Goal: Information Seeking & Learning: Learn about a topic

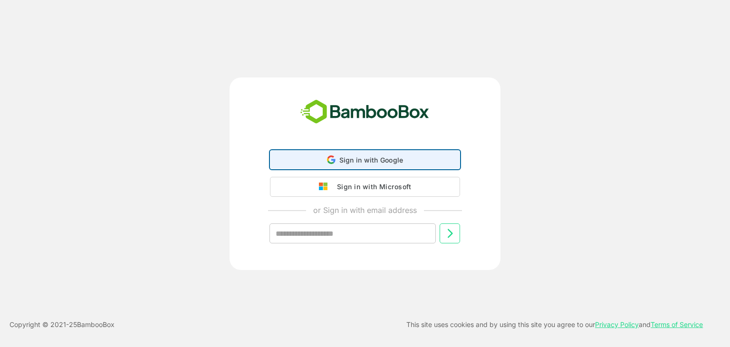
click at [355, 157] on span "Sign in with Google" at bounding box center [371, 160] width 64 height 8
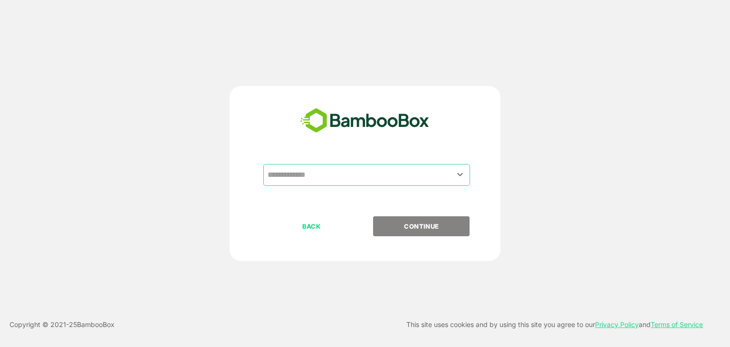
click at [332, 181] on input "text" at bounding box center [366, 175] width 203 height 18
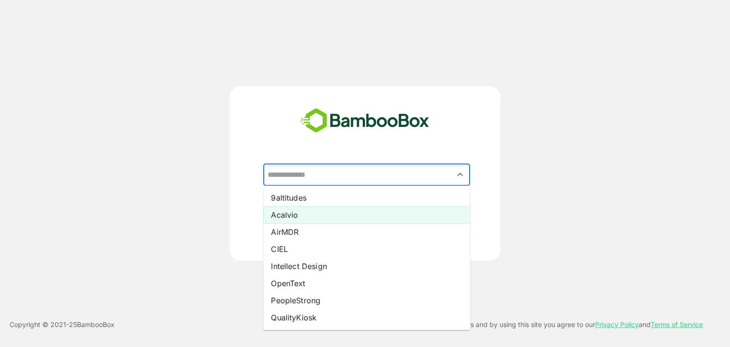
click at [314, 213] on li "Acalvio" at bounding box center [366, 214] width 207 height 17
type input "*******"
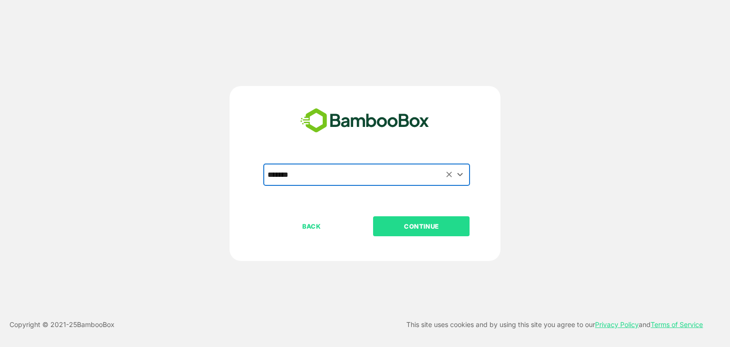
click at [442, 227] on p "CONTINUE" at bounding box center [421, 226] width 95 height 10
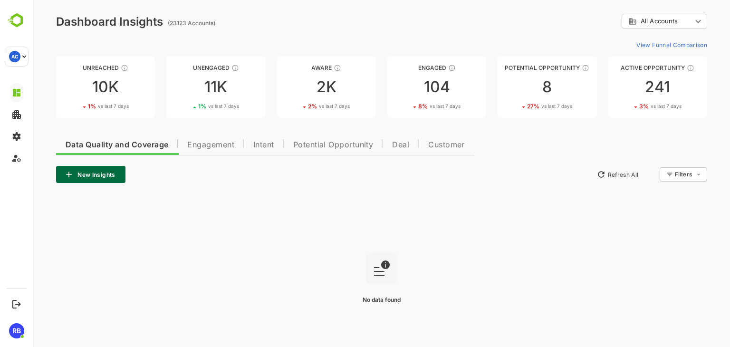
click at [684, 24] on body "**********" at bounding box center [381, 190] width 696 height 381
click at [664, 56] on li "Customer Segment" at bounding box center [663, 61] width 86 height 14
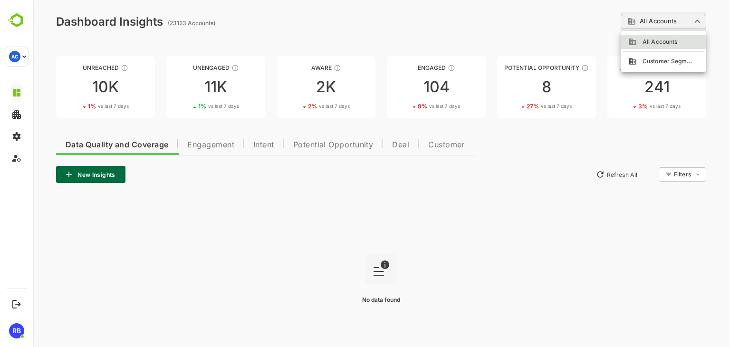
type input "**********"
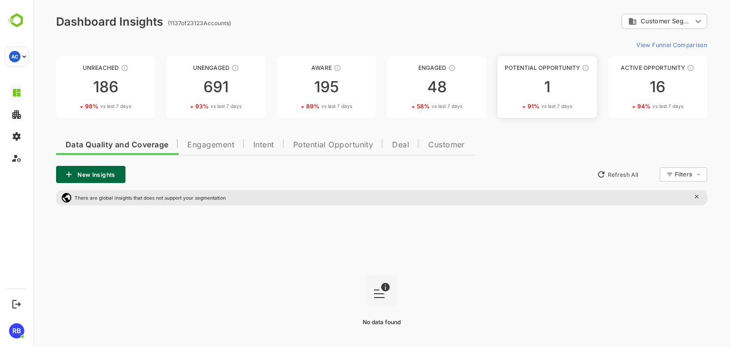
click at [536, 86] on div "1" at bounding box center [546, 86] width 99 height 15
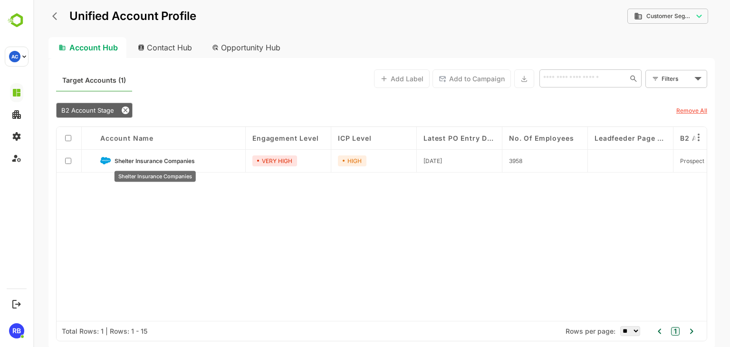
click at [147, 161] on span "Shelter Insurance Companies" at bounding box center [154, 160] width 80 height 7
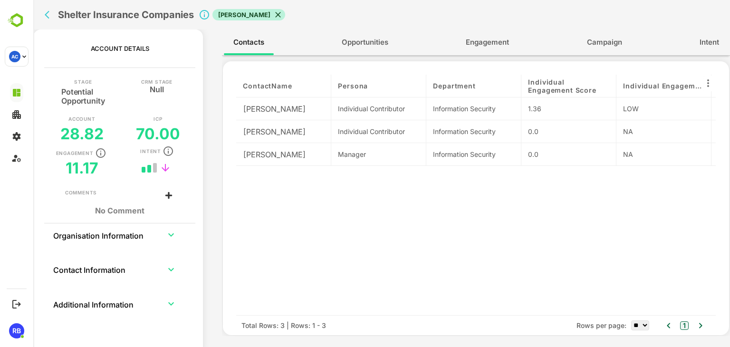
click at [492, 44] on span "Engagement" at bounding box center [487, 42] width 43 height 12
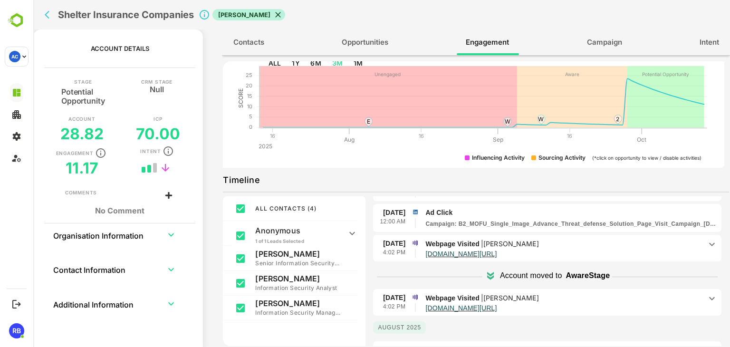
scroll to position [154, 0]
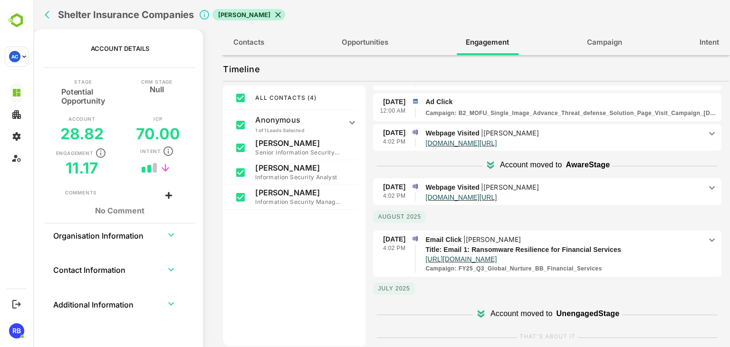
click at [648, 240] on p "Email Click | [PERSON_NAME]" at bounding box center [563, 239] width 276 height 10
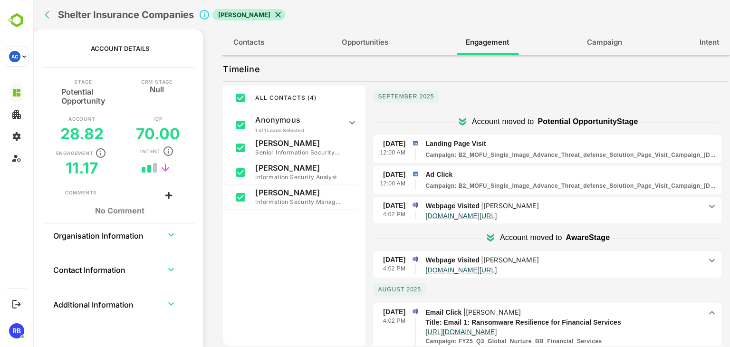
scroll to position [0, 0]
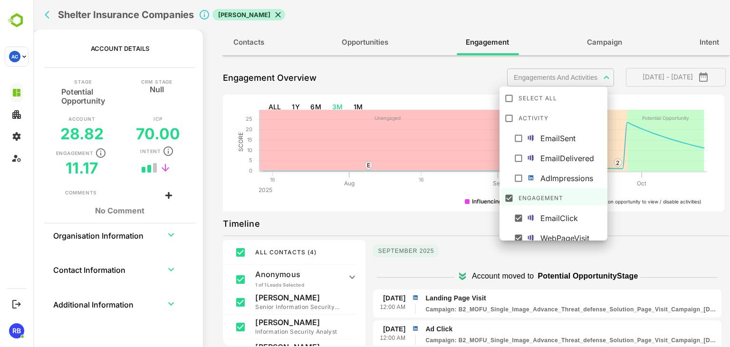
click at [590, 81] on body "**********" at bounding box center [381, 173] width 696 height 347
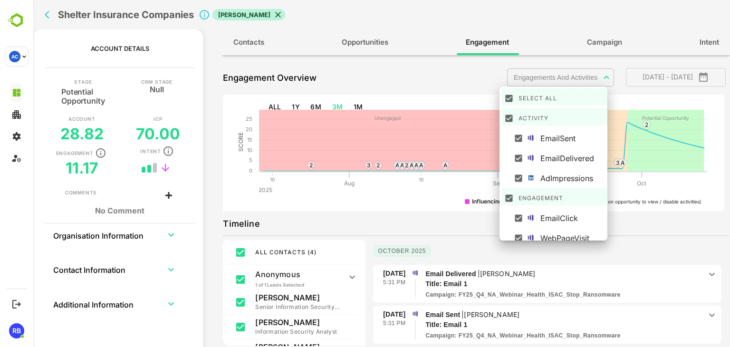
click at [419, 207] on div at bounding box center [381, 173] width 696 height 347
click at [585, 75] on body "**********" at bounding box center [381, 173] width 696 height 347
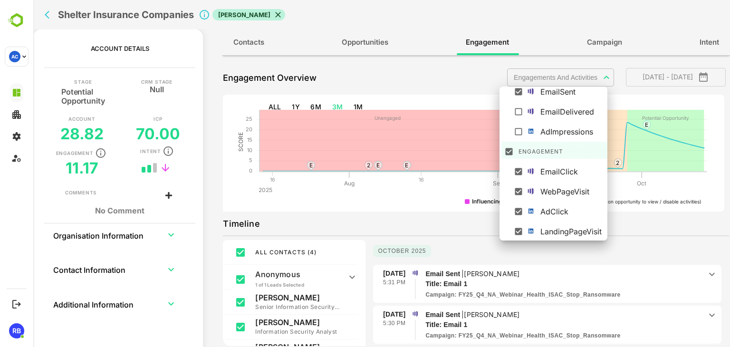
click at [433, 211] on div at bounding box center [381, 173] width 696 height 347
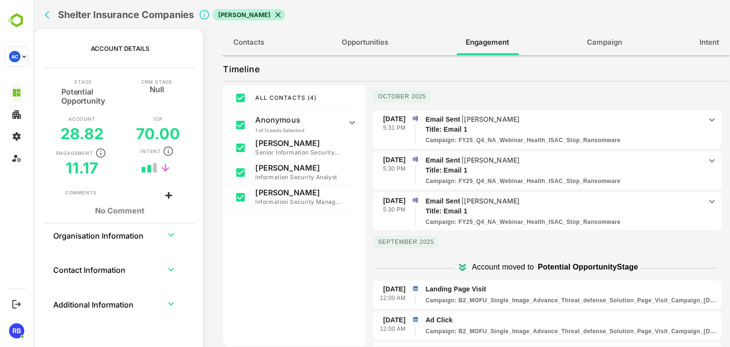
scroll to position [0, 0]
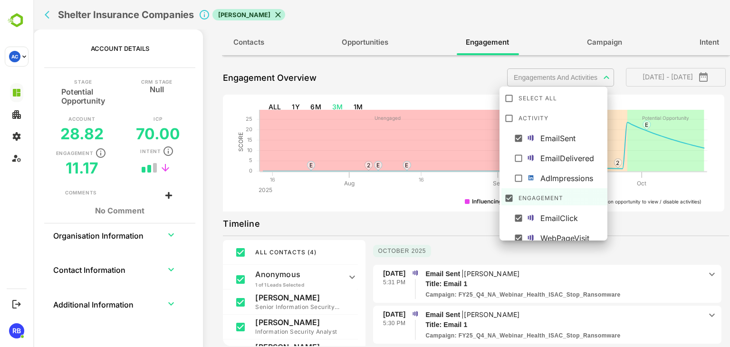
click at [588, 75] on body "**********" at bounding box center [381, 173] width 696 height 347
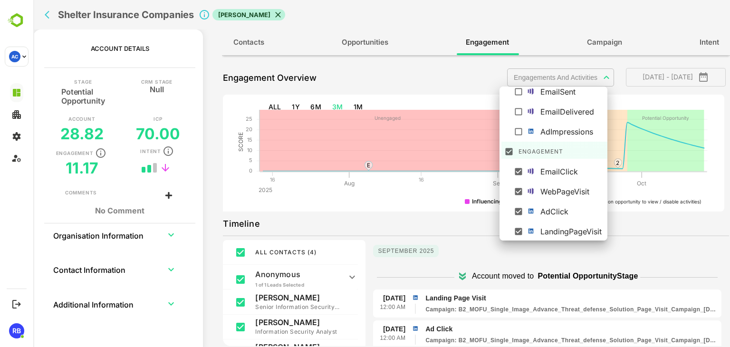
click at [451, 208] on div at bounding box center [381, 173] width 696 height 347
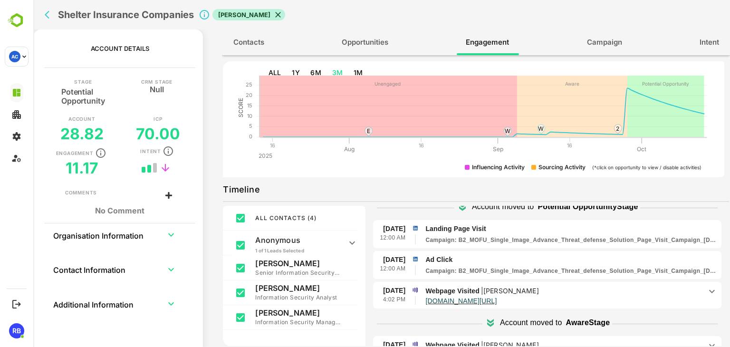
scroll to position [36, 0]
click at [519, 227] on p "Landing Page Visit" at bounding box center [571, 228] width 292 height 10
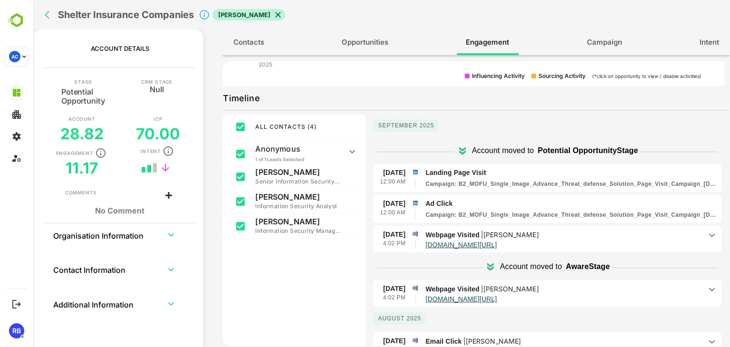
scroll to position [141, 0]
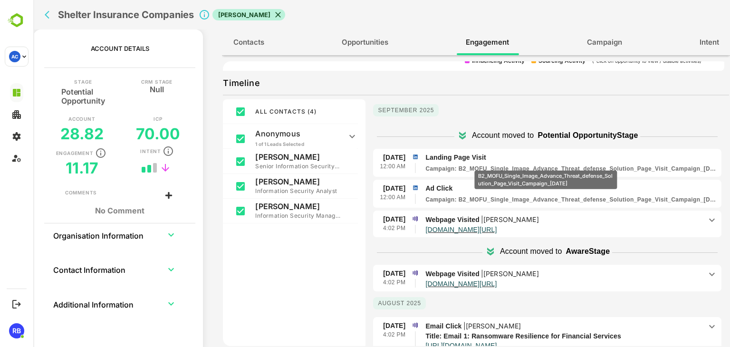
click at [545, 164] on p "Campaign : B2_MOFU_Single_Image_Advance_Threat_defense_Solution_Page_Visit_Camp…" at bounding box center [571, 168] width 292 height 9
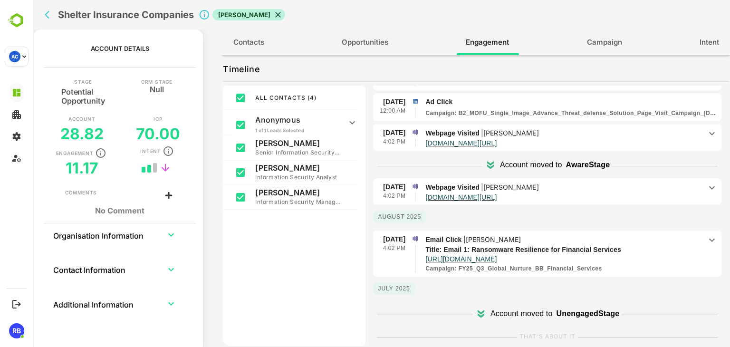
scroll to position [0, 0]
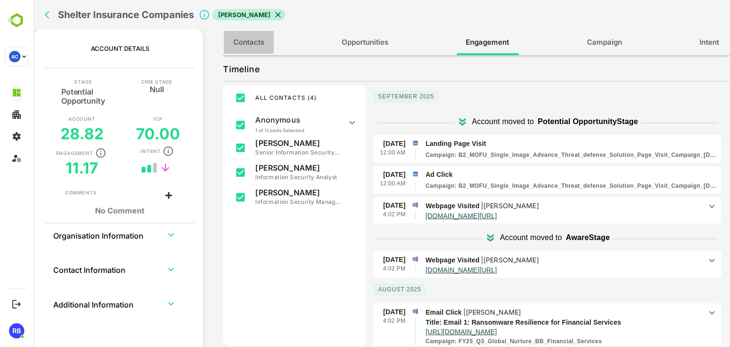
click at [249, 48] on button "Contacts" at bounding box center [249, 42] width 50 height 23
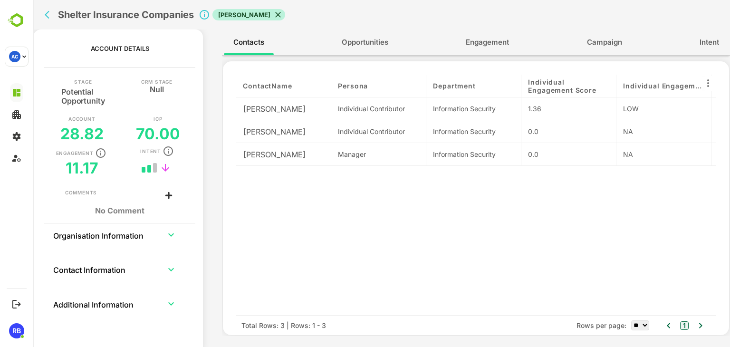
click at [48, 18] on icon "back" at bounding box center [50, 15] width 10 height 10
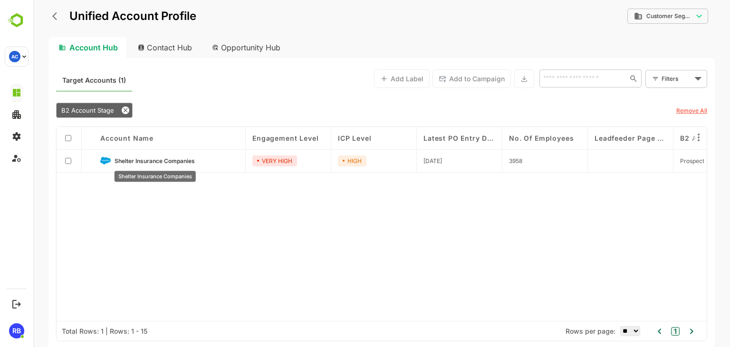
click at [149, 159] on span "Shelter Insurance Companies" at bounding box center [154, 160] width 80 height 7
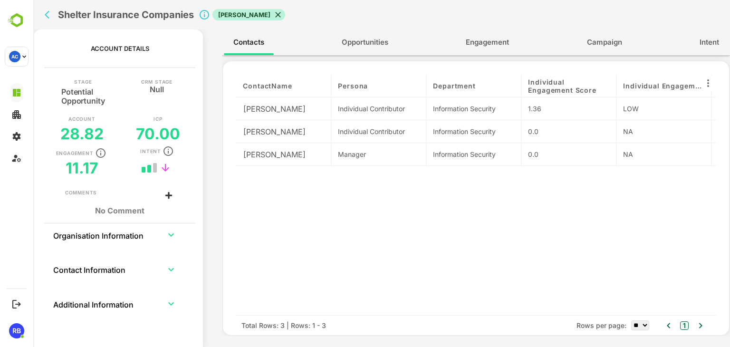
click at [481, 45] on span "Engagement" at bounding box center [487, 42] width 43 height 12
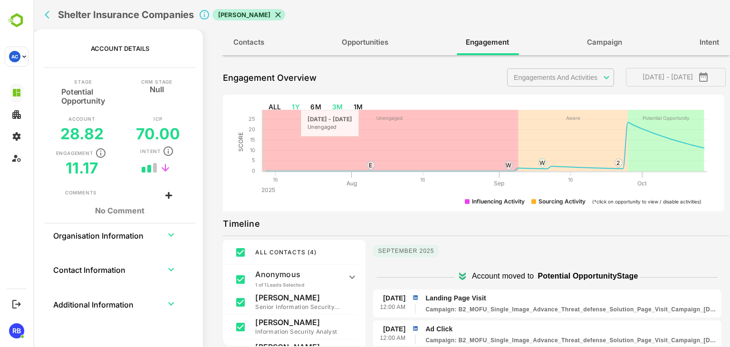
click at [292, 108] on button "1Y" at bounding box center [296, 107] width 16 height 18
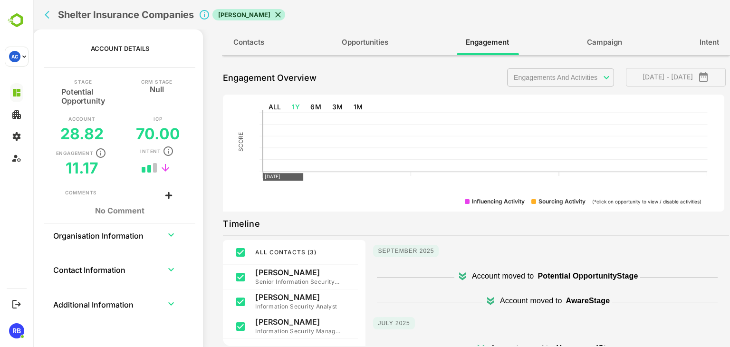
type input "**********"
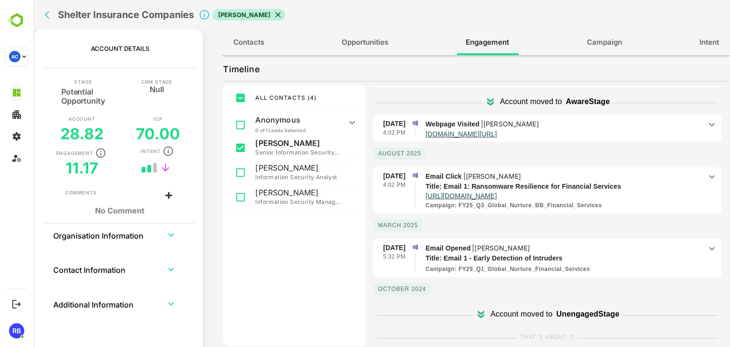
scroll to position [74, 0]
click at [671, 185] on p "Title: Email 1: Ransomware Resilience for Financial Services" at bounding box center [556, 186] width 262 height 10
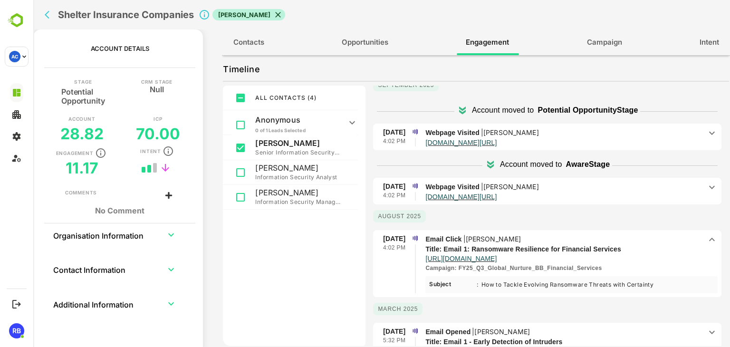
scroll to position [0, 0]
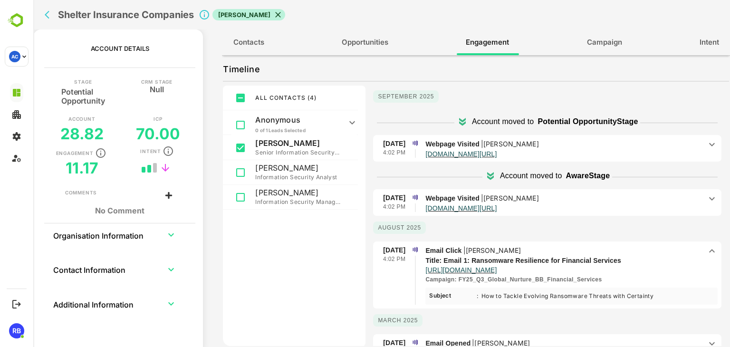
click at [706, 143] on icon at bounding box center [711, 144] width 11 height 11
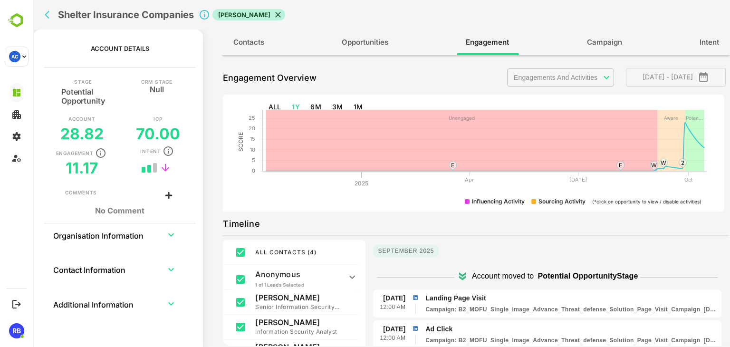
click at [587, 79] on body "**********" at bounding box center [381, 173] width 696 height 347
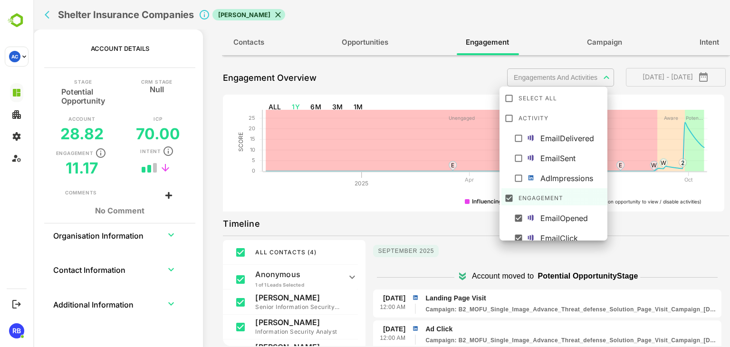
scroll to position [67, 0]
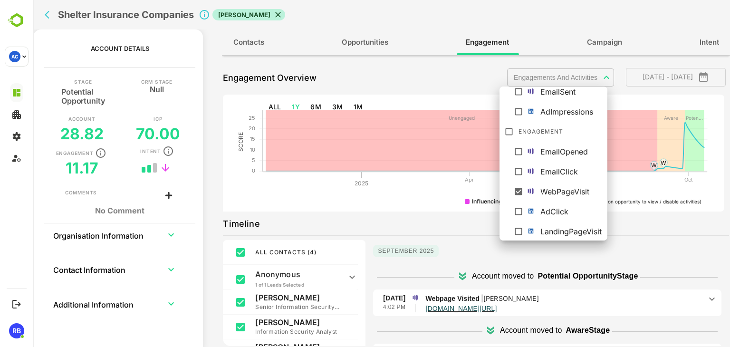
click at [418, 229] on div at bounding box center [381, 173] width 696 height 347
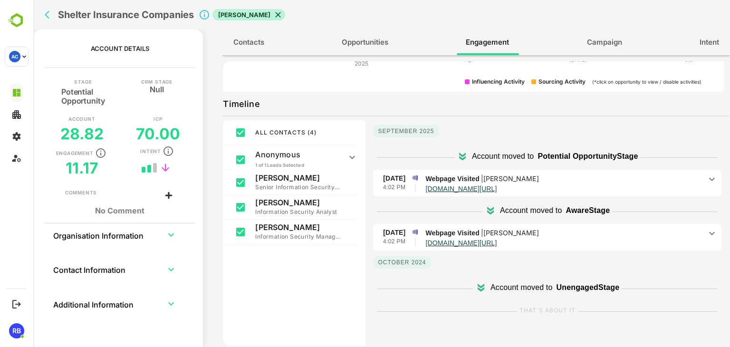
scroll to position [0, 0]
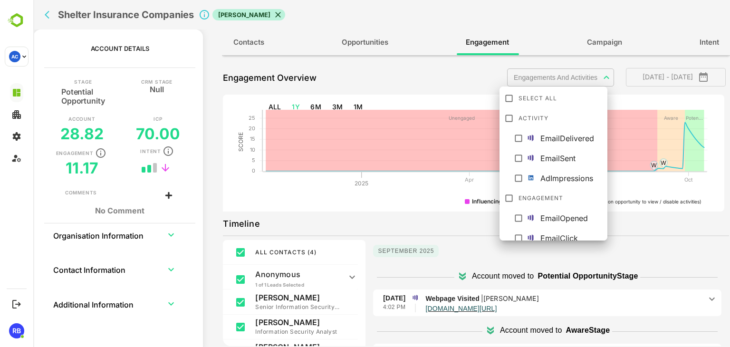
click at [593, 79] on body "**********" at bounding box center [381, 173] width 696 height 347
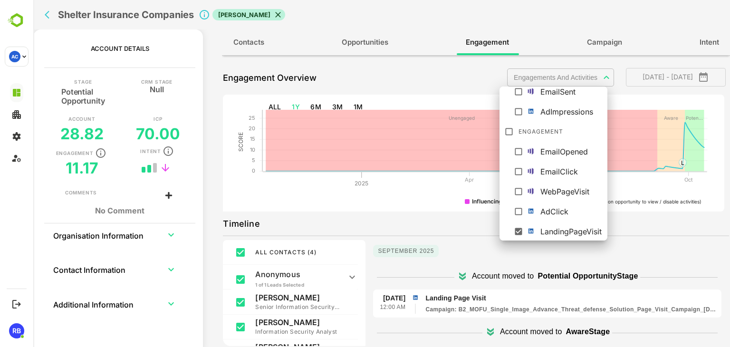
click at [438, 212] on div at bounding box center [381, 173] width 696 height 347
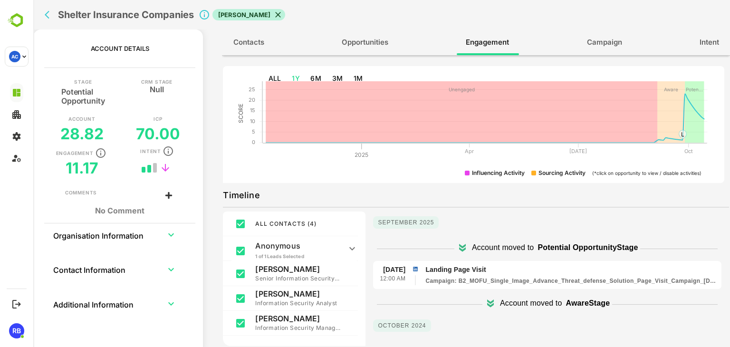
scroll to position [0, 0]
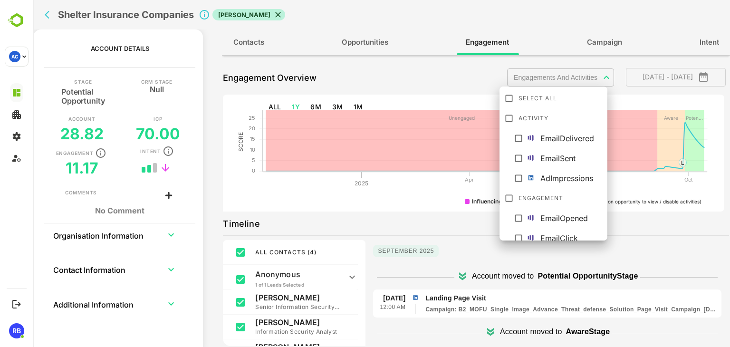
click at [589, 75] on body "**********" at bounding box center [381, 173] width 696 height 347
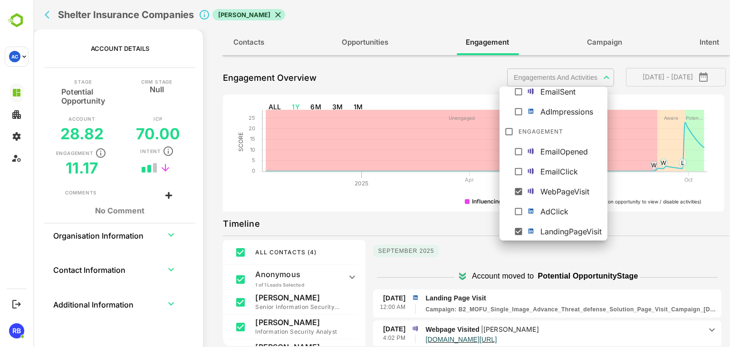
click at [431, 206] on div at bounding box center [381, 173] width 696 height 347
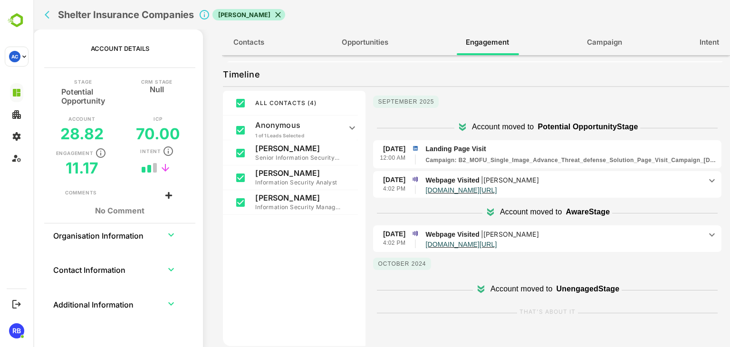
scroll to position [154, 0]
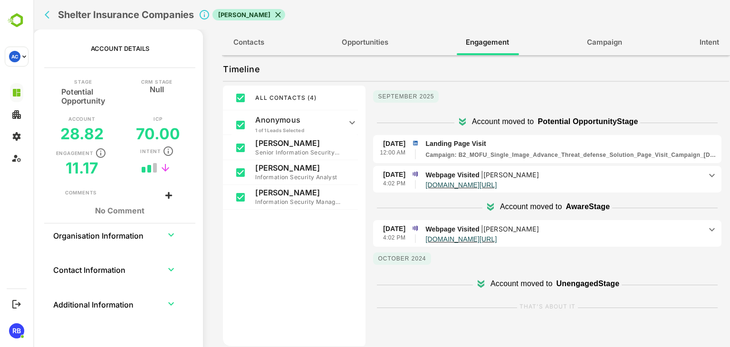
click at [706, 177] on icon at bounding box center [711, 175] width 11 height 11
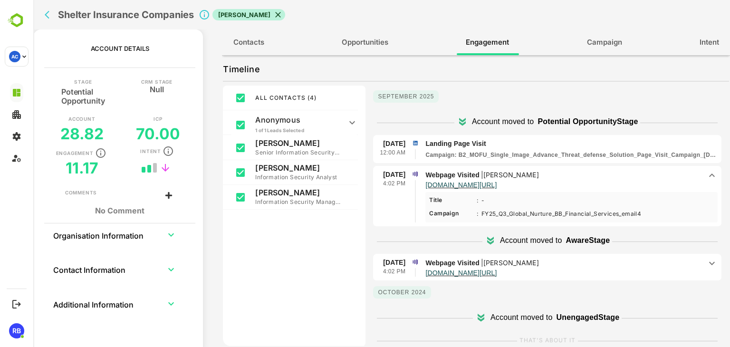
scroll to position [4, 0]
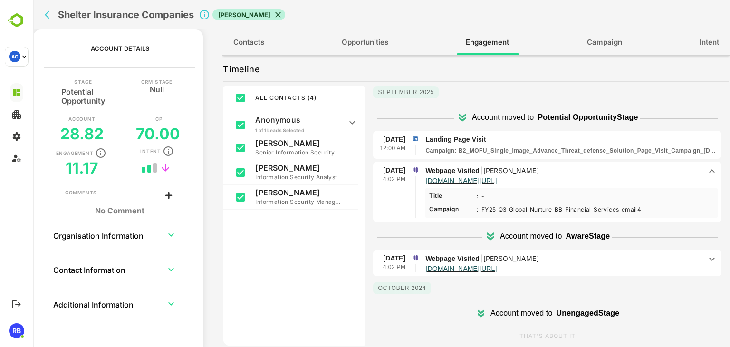
click at [706, 254] on icon at bounding box center [711, 258] width 11 height 11
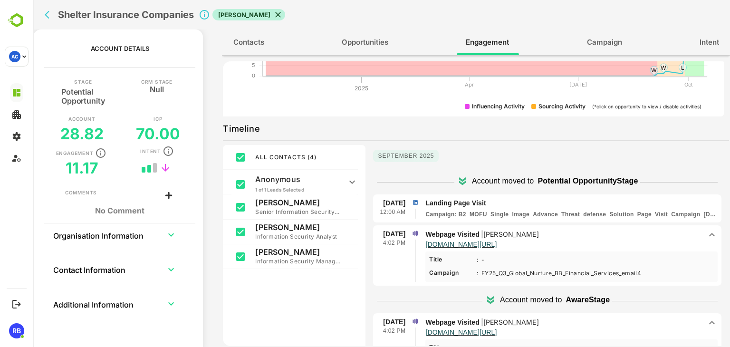
scroll to position [0, 0]
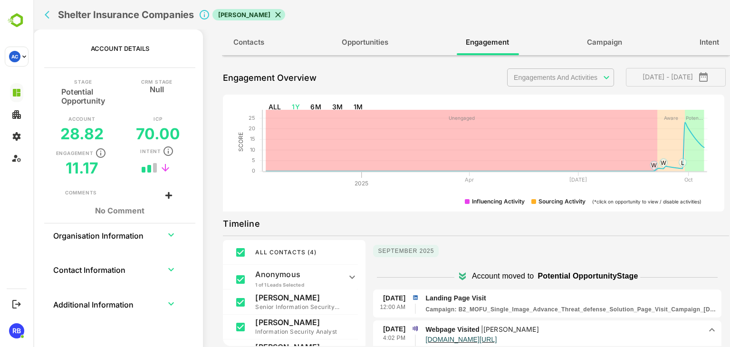
click at [553, 80] on body "**********" at bounding box center [381, 173] width 696 height 347
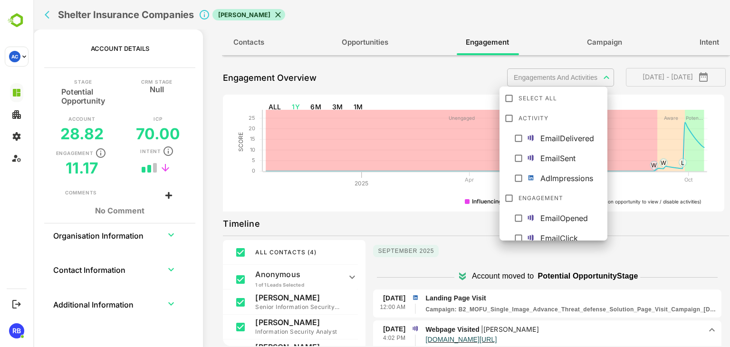
scroll to position [67, 0]
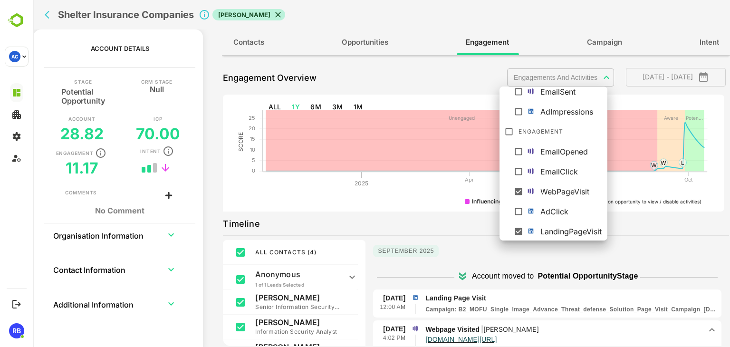
click at [431, 216] on div at bounding box center [381, 173] width 696 height 347
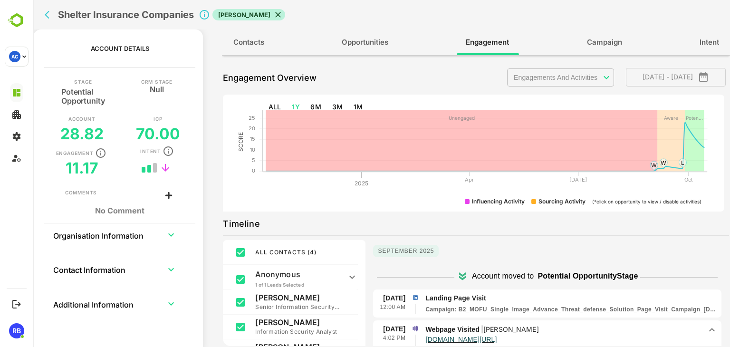
click at [246, 47] on span "Contacts" at bounding box center [248, 42] width 31 height 12
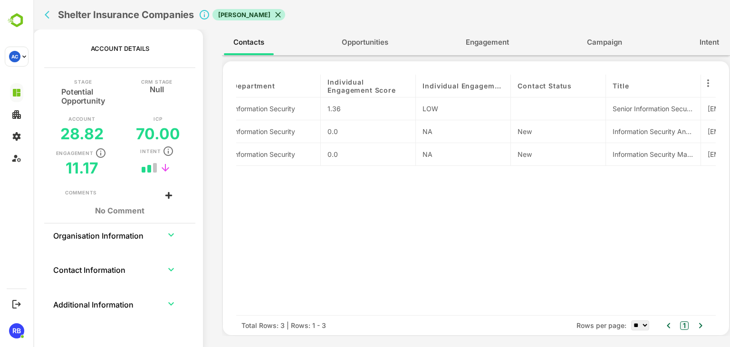
scroll to position [0, 0]
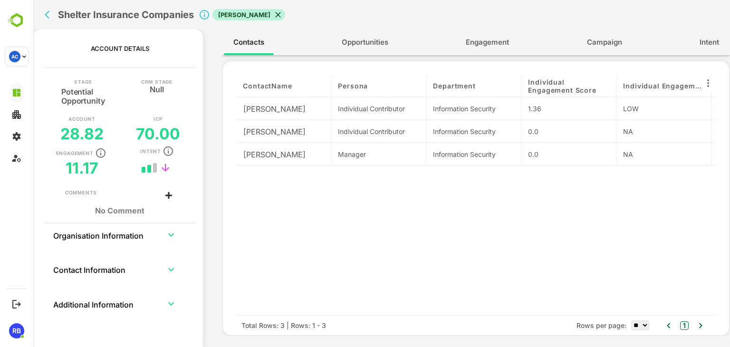
click at [492, 42] on span "Engagement" at bounding box center [487, 42] width 43 height 12
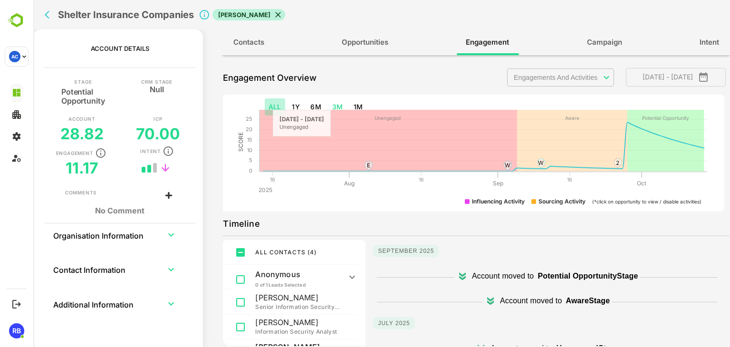
click at [269, 105] on button "ALL" at bounding box center [275, 107] width 20 height 18
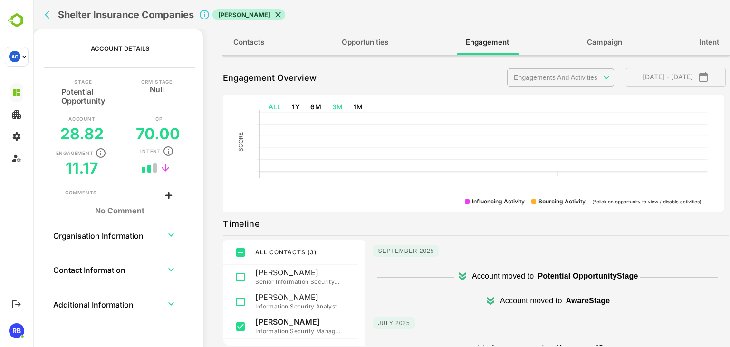
type input "**********"
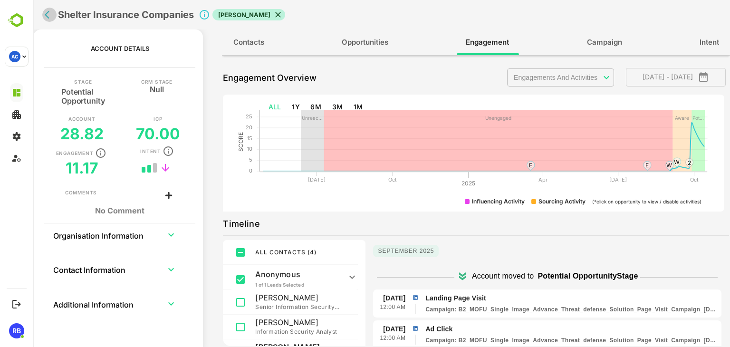
click at [51, 13] on icon "back" at bounding box center [50, 15] width 10 height 10
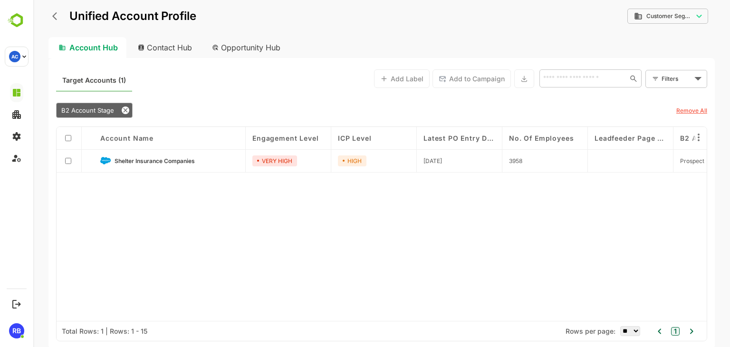
click at [689, 16] on body "**********" at bounding box center [381, 173] width 696 height 347
click at [675, 35] on span "All Accounts" at bounding box center [663, 35] width 40 height 9
type input "**********"
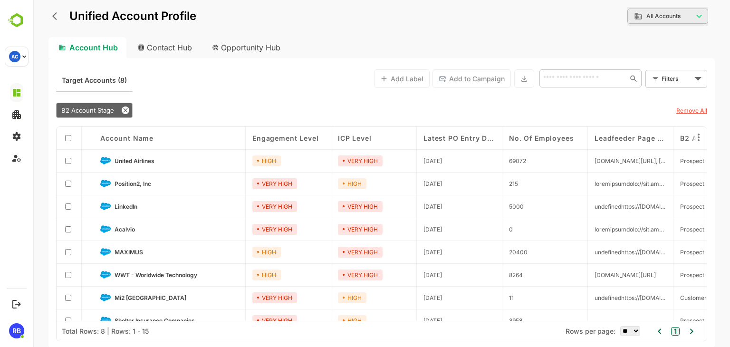
scroll to position [13, 0]
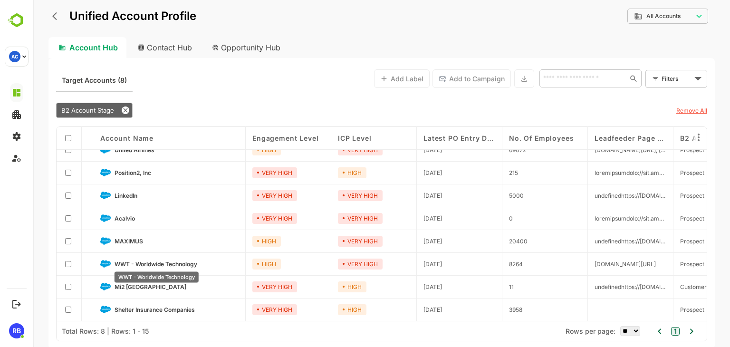
click at [178, 264] on span "WWT - Worldwide Technology" at bounding box center [155, 263] width 83 height 7
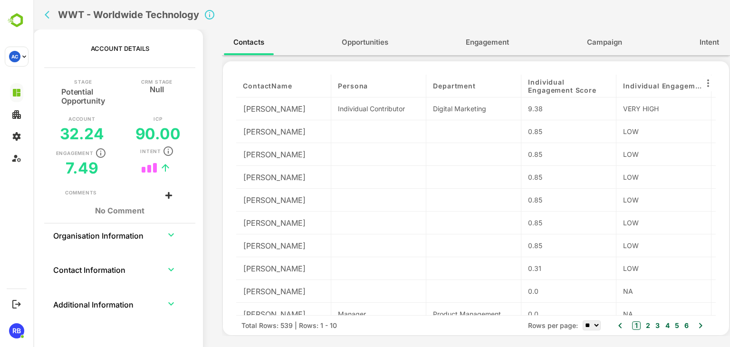
click at [368, 44] on span "Opportunities" at bounding box center [365, 42] width 47 height 12
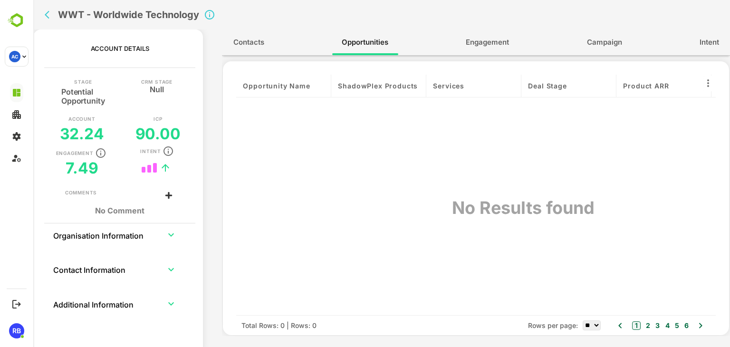
click at [511, 44] on button "Engagement" at bounding box center [487, 42] width 62 height 23
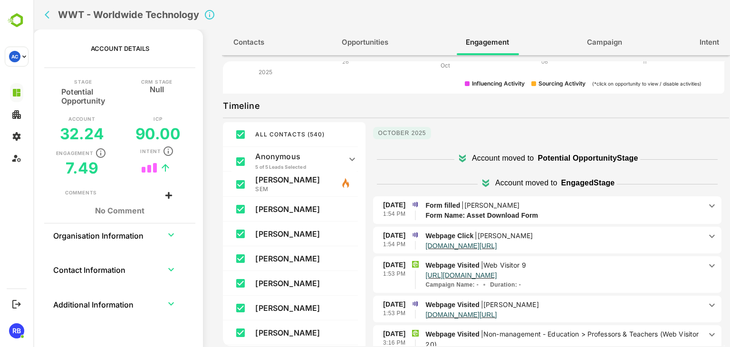
scroll to position [154, 0]
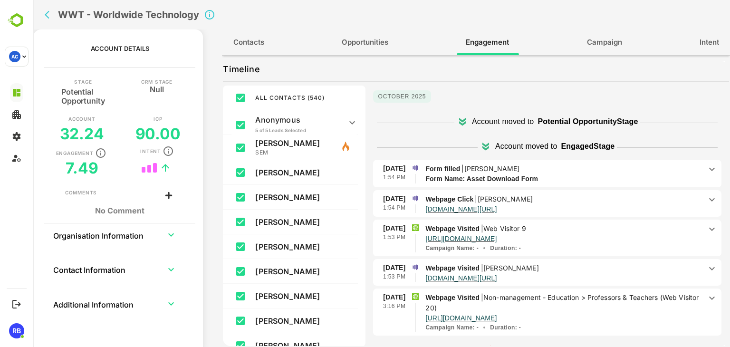
click at [561, 171] on p "Form filled | [PERSON_NAME]" at bounding box center [563, 168] width 276 height 10
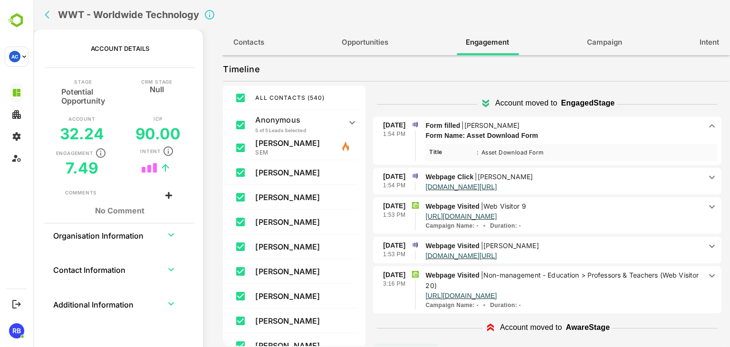
scroll to position [44, 0]
click at [590, 250] on p "[DOMAIN_NAME][URL]" at bounding box center [563, 254] width 276 height 8
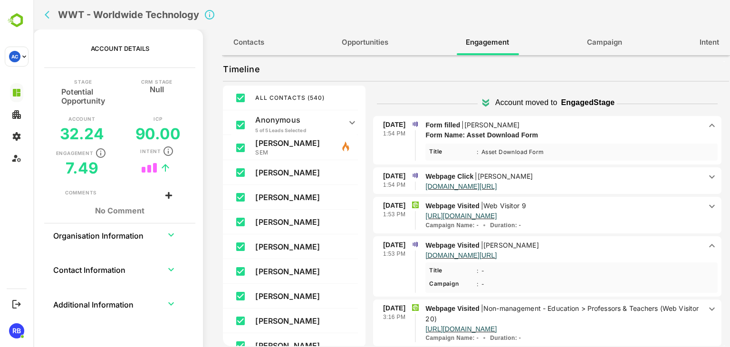
click at [608, 207] on p "Webpage Visited | Web Visitor 9" at bounding box center [563, 205] width 276 height 10
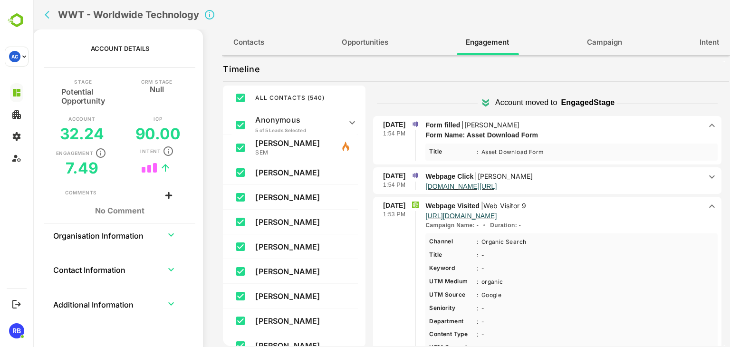
click at [608, 207] on p "Webpage Visited | Web Visitor 9" at bounding box center [563, 205] width 276 height 10
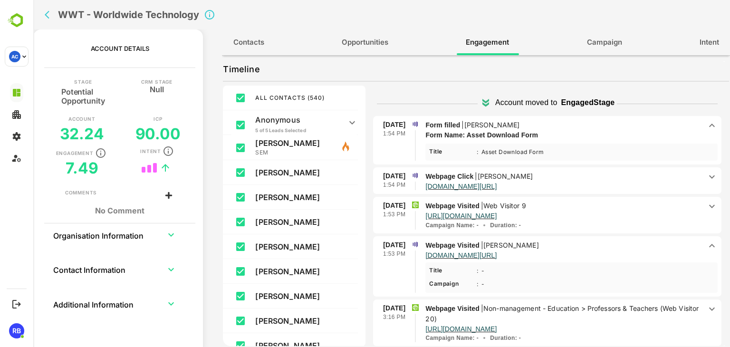
click at [618, 208] on p "Webpage Visited | Web Visitor 9" at bounding box center [563, 205] width 276 height 10
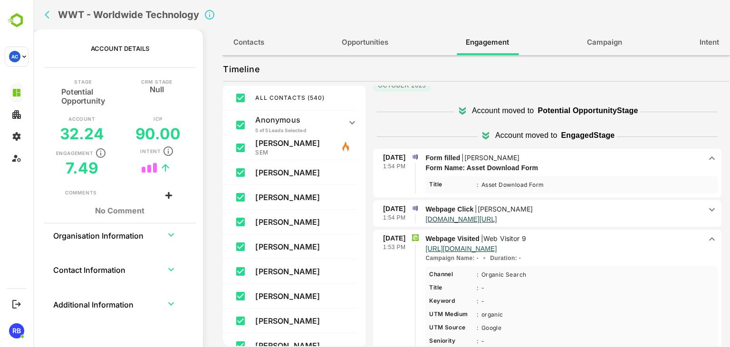
scroll to position [10, 0]
click at [590, 204] on p "Webpage Click | [PERSON_NAME]" at bounding box center [563, 209] width 276 height 10
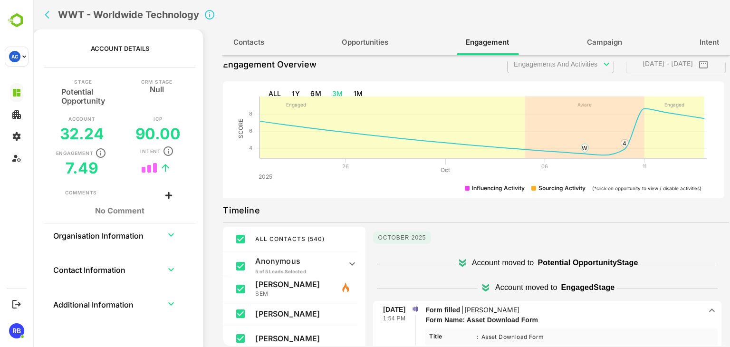
scroll to position [0, 0]
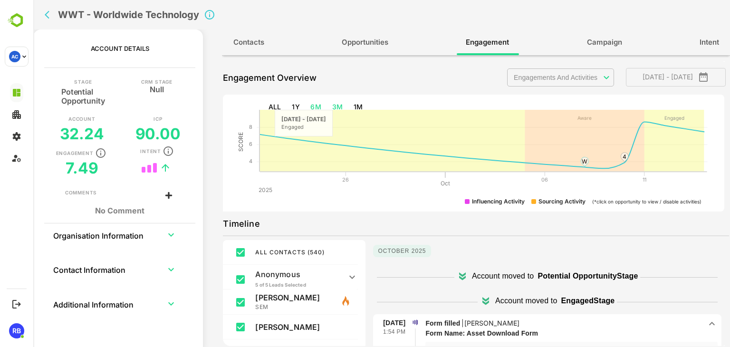
click at [319, 104] on button "6M" at bounding box center [315, 107] width 19 height 18
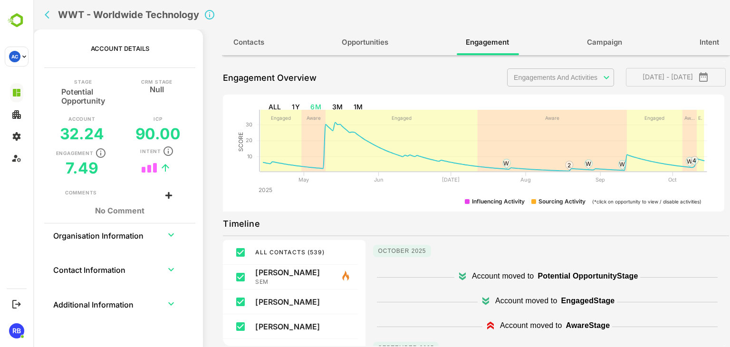
click at [237, 51] on button "Contacts" at bounding box center [249, 42] width 50 height 23
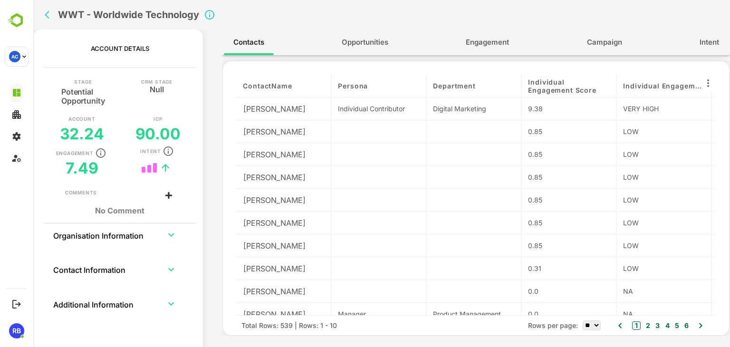
click at [485, 54] on div "Contacts Opportunities Engagement Campaign Intent" at bounding box center [476, 42] width 508 height 26
click at [481, 44] on span "Engagement" at bounding box center [487, 42] width 43 height 12
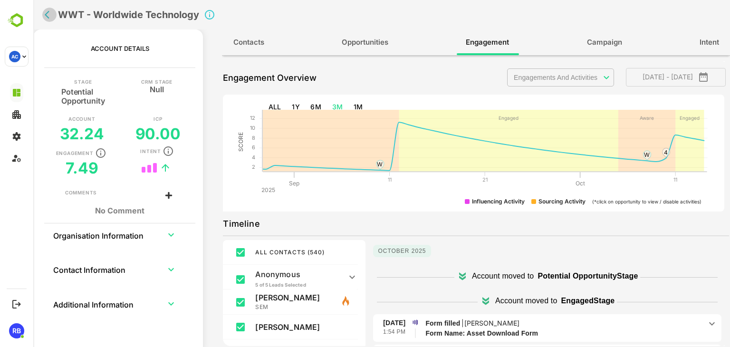
click at [45, 14] on icon "back" at bounding box center [50, 15] width 10 height 10
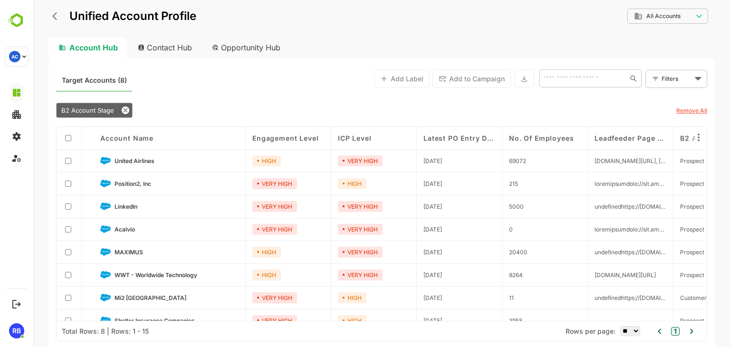
click at [670, 14] on body "**********" at bounding box center [381, 173] width 696 height 347
click at [668, 56] on span "Customer Segment" at bounding box center [669, 55] width 52 height 9
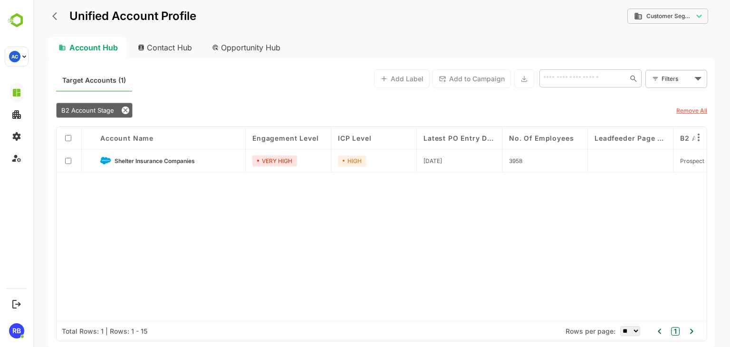
click at [680, 7] on body "**********" at bounding box center [381, 173] width 696 height 347
click at [677, 29] on li "All Accounts" at bounding box center [668, 35] width 82 height 14
type input "**********"
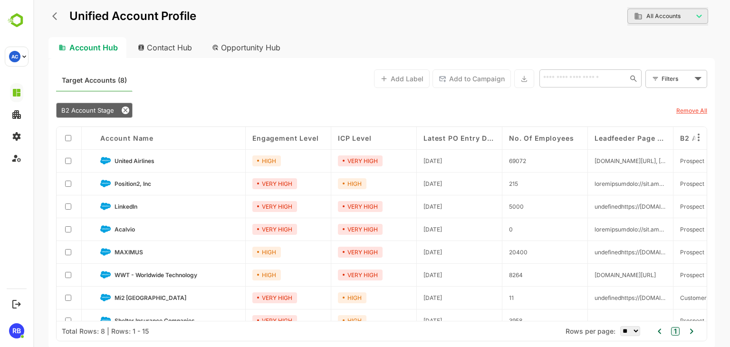
scroll to position [13, 0]
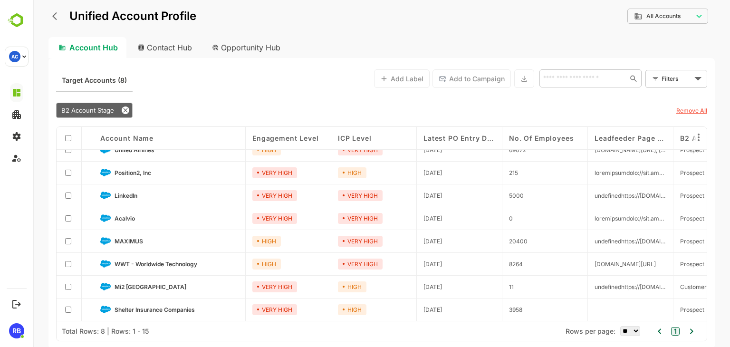
click at [143, 238] on link "MAXIMUS" at bounding box center [176, 241] width 124 height 10
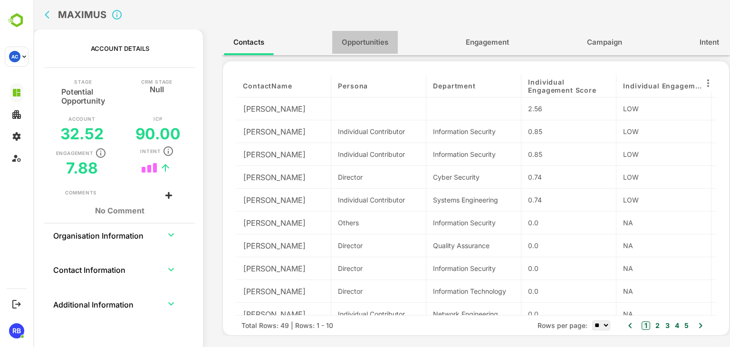
click at [372, 44] on span "Opportunities" at bounding box center [365, 42] width 47 height 12
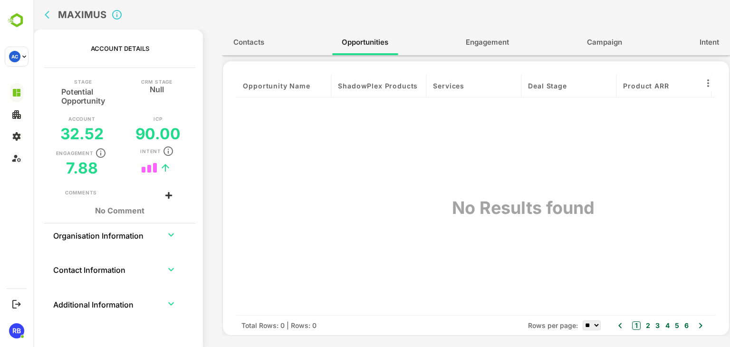
click at [475, 52] on button "Engagement" at bounding box center [487, 42] width 62 height 23
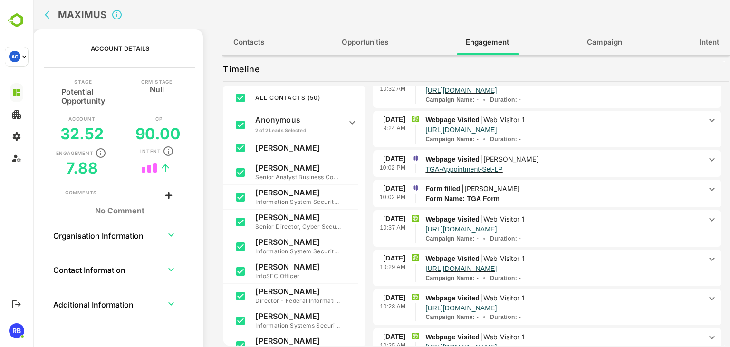
scroll to position [107, 0]
